Goal: Task Accomplishment & Management: Manage account settings

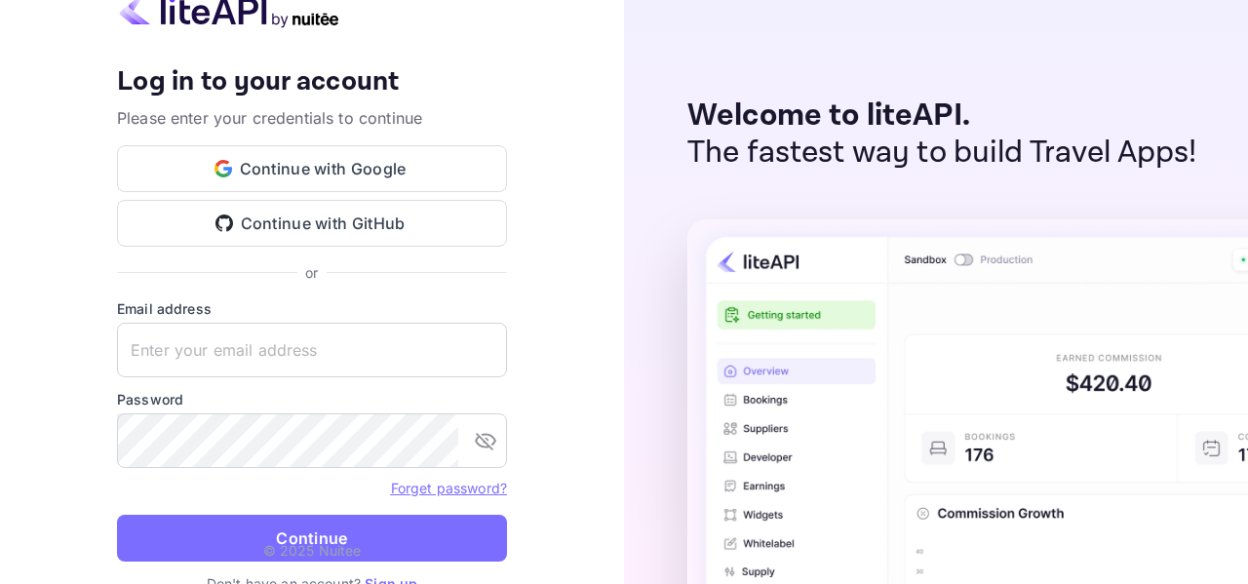
type input "[EMAIL_ADDRESS][DOMAIN_NAME]"
click at [291, 540] on p "© 2025 Nuitee" at bounding box center [312, 550] width 98 height 20
click at [327, 531] on button "Continue" at bounding box center [312, 538] width 390 height 47
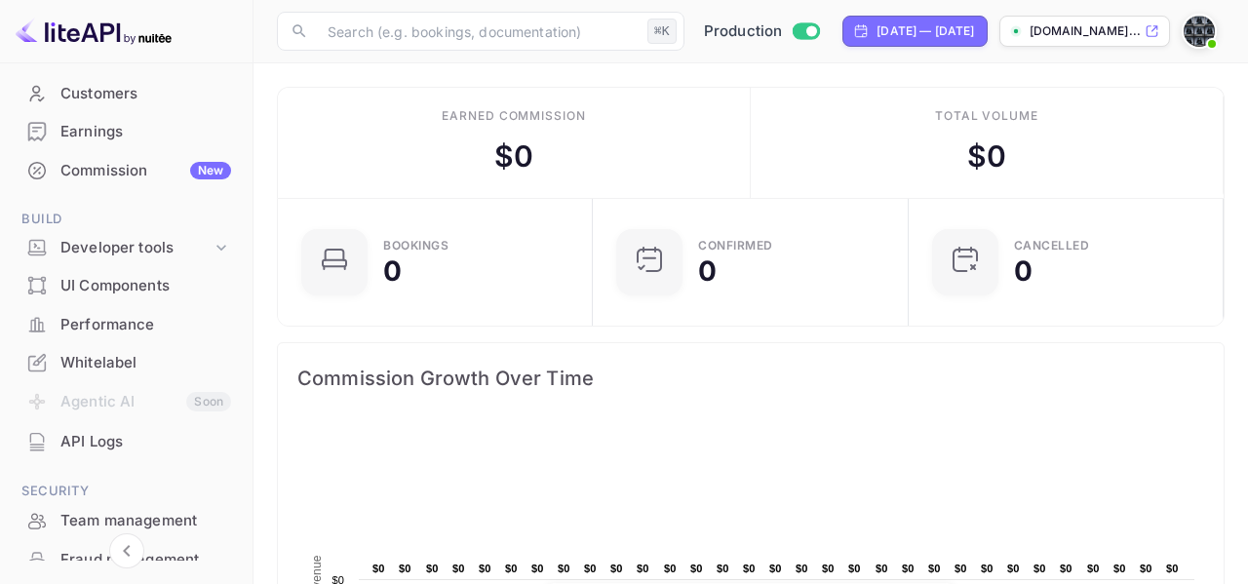
scroll to position [191, 0]
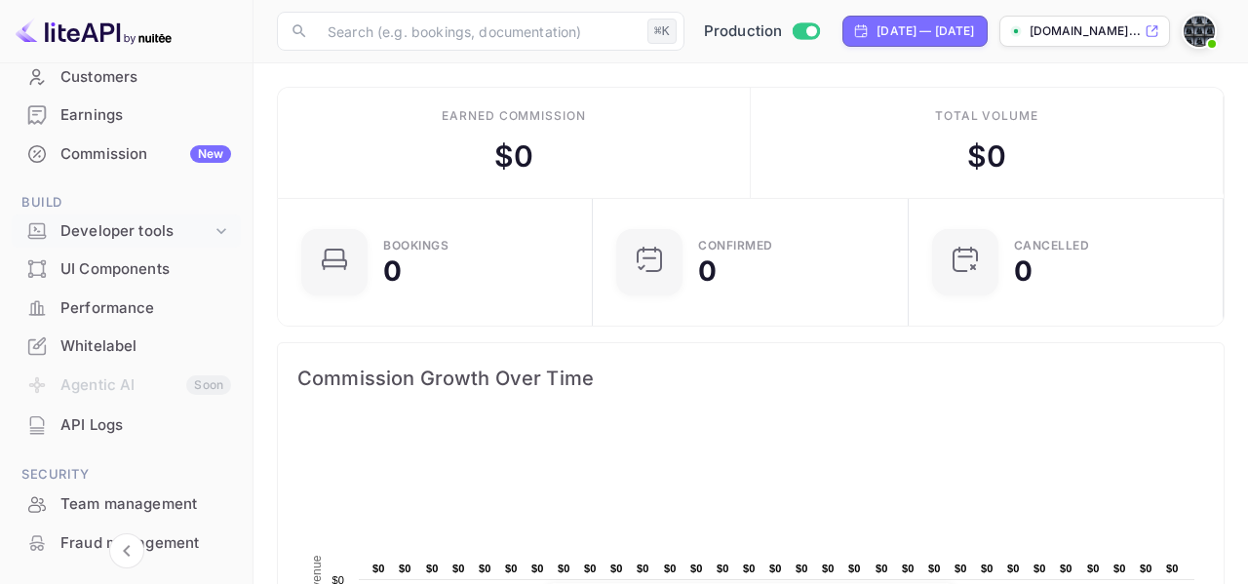
click at [127, 233] on div "Developer tools" at bounding box center [135, 231] width 151 height 22
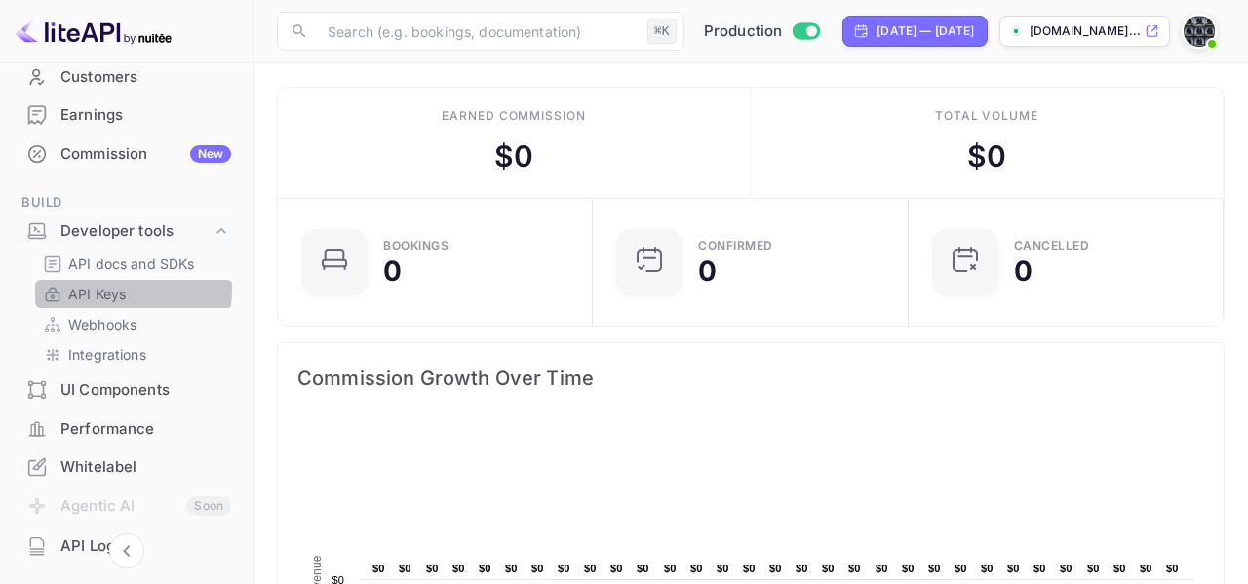
click at [99, 289] on p "API Keys" at bounding box center [97, 294] width 58 height 20
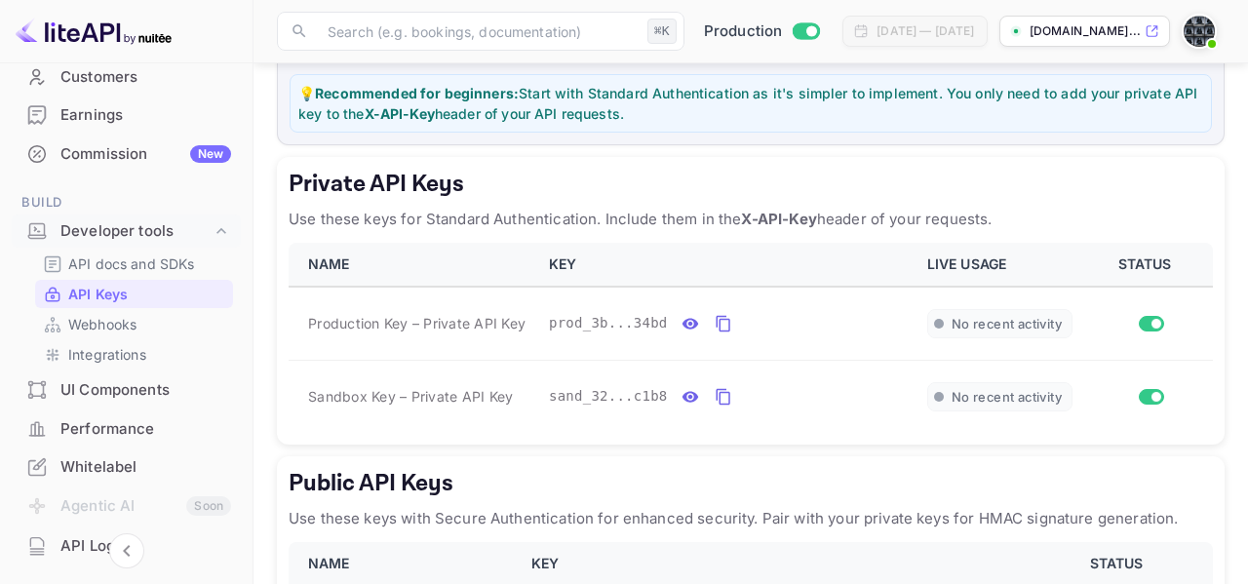
scroll to position [283, 0]
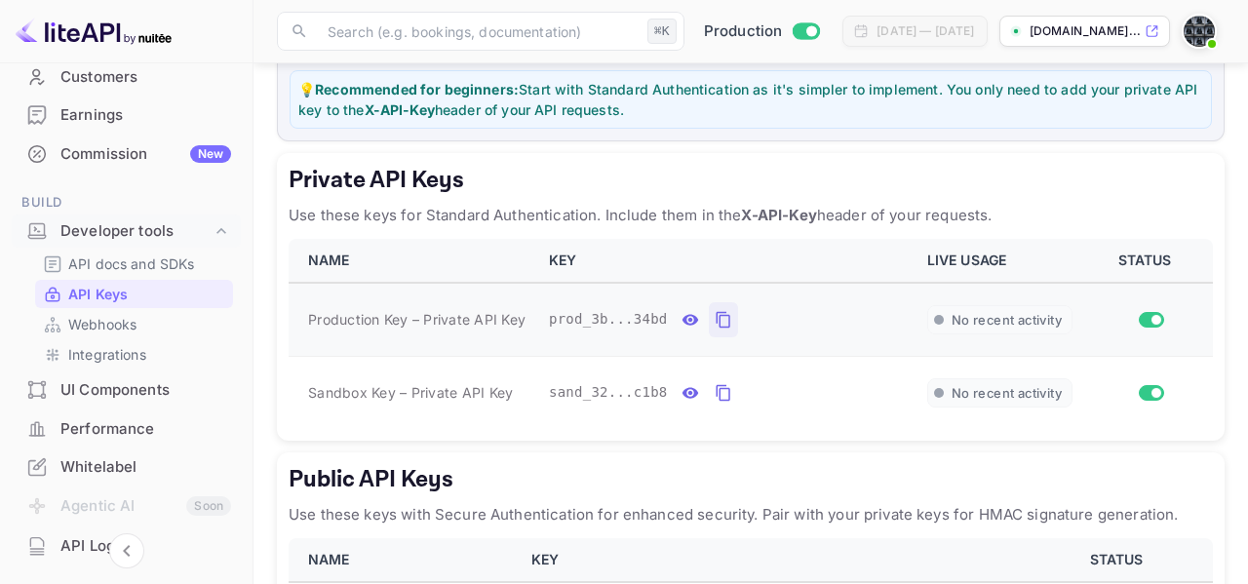
click at [721, 317] on icon "private api keys table" at bounding box center [723, 319] width 18 height 23
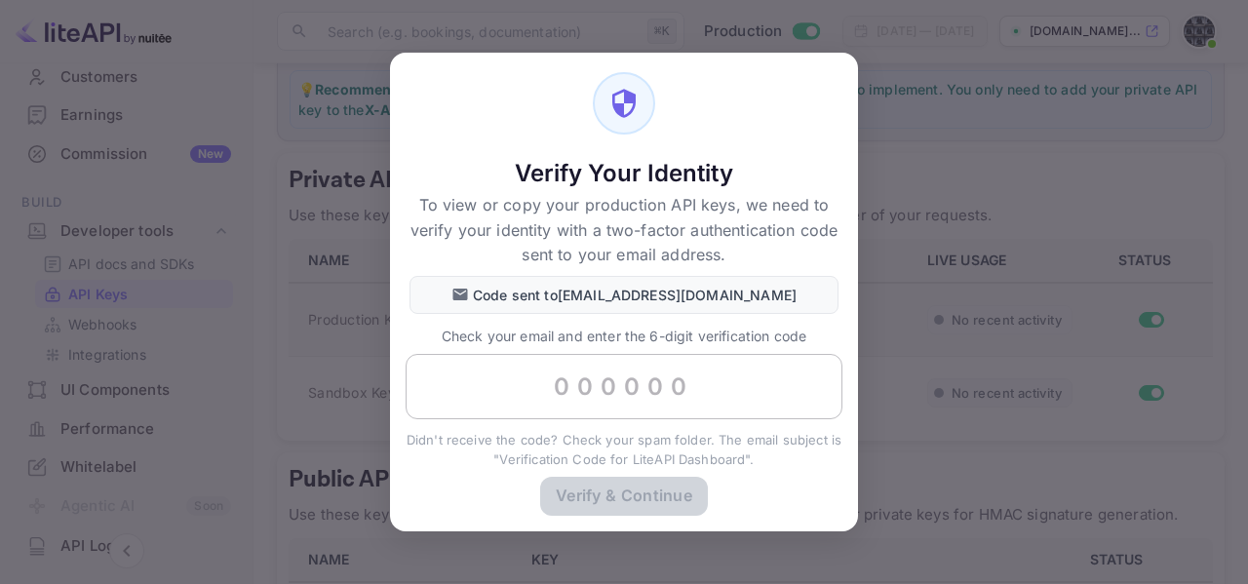
click at [555, 368] on input "text" at bounding box center [623, 387] width 437 height 66
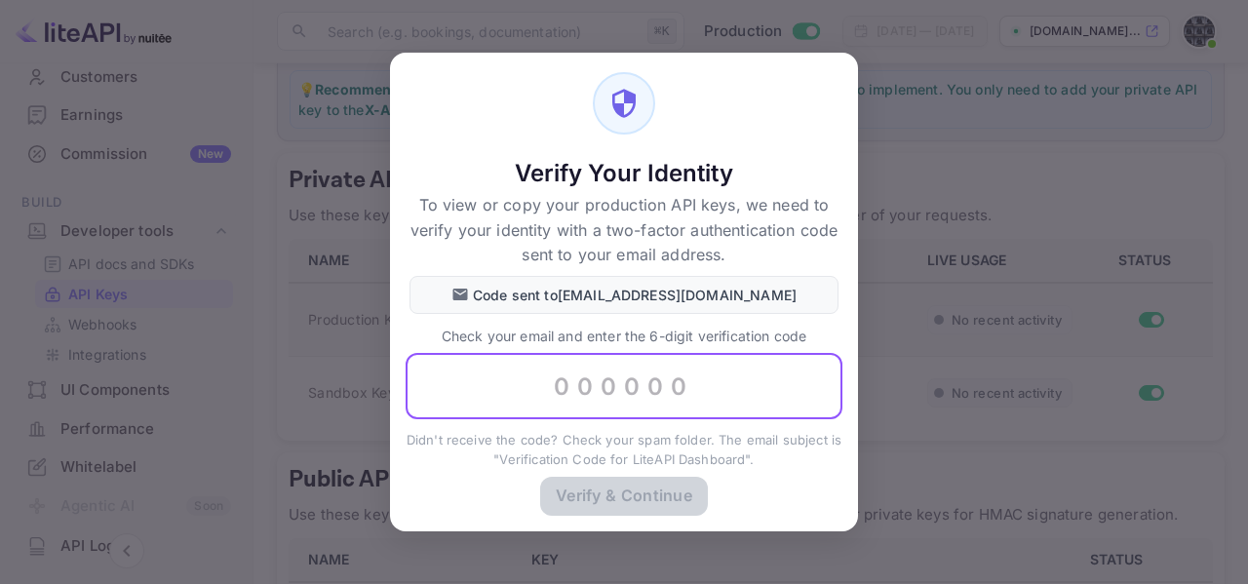
paste input "225837"
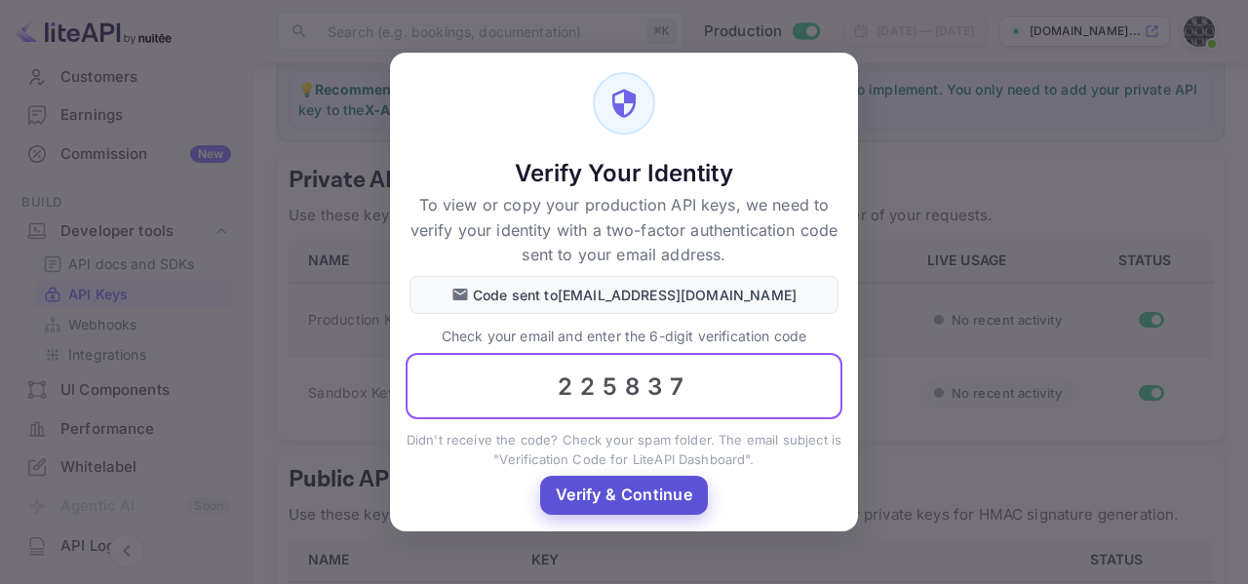
type input "225837"
click at [673, 491] on button "Verify & Continue" at bounding box center [624, 495] width 168 height 38
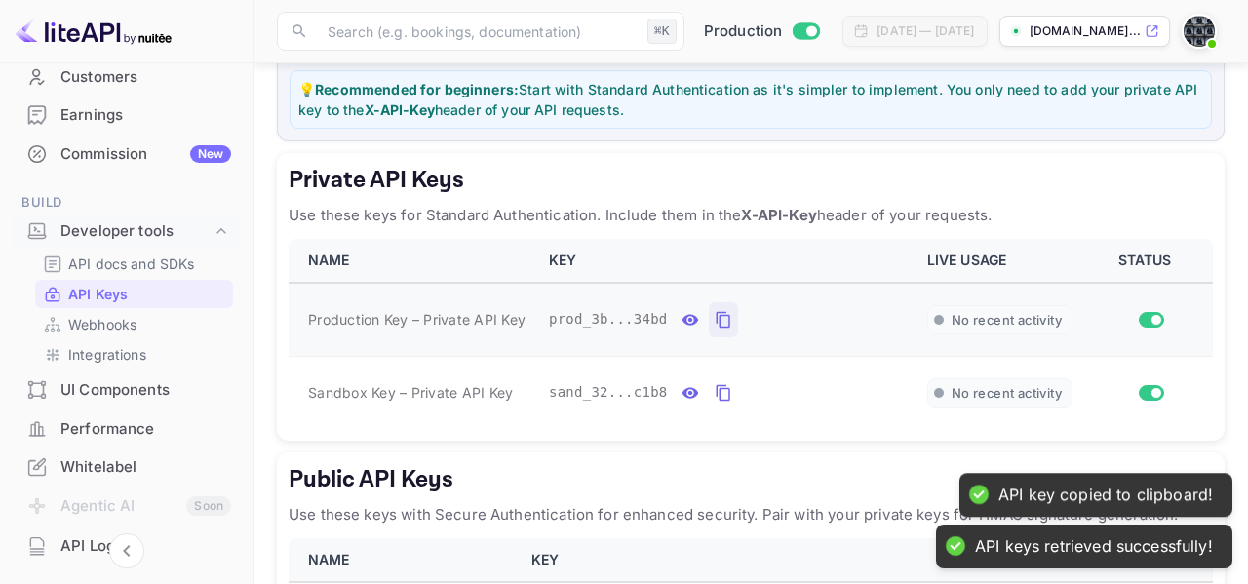
click at [723, 316] on icon "private api keys table" at bounding box center [723, 319] width 18 height 23
